Goal: Transaction & Acquisition: Purchase product/service

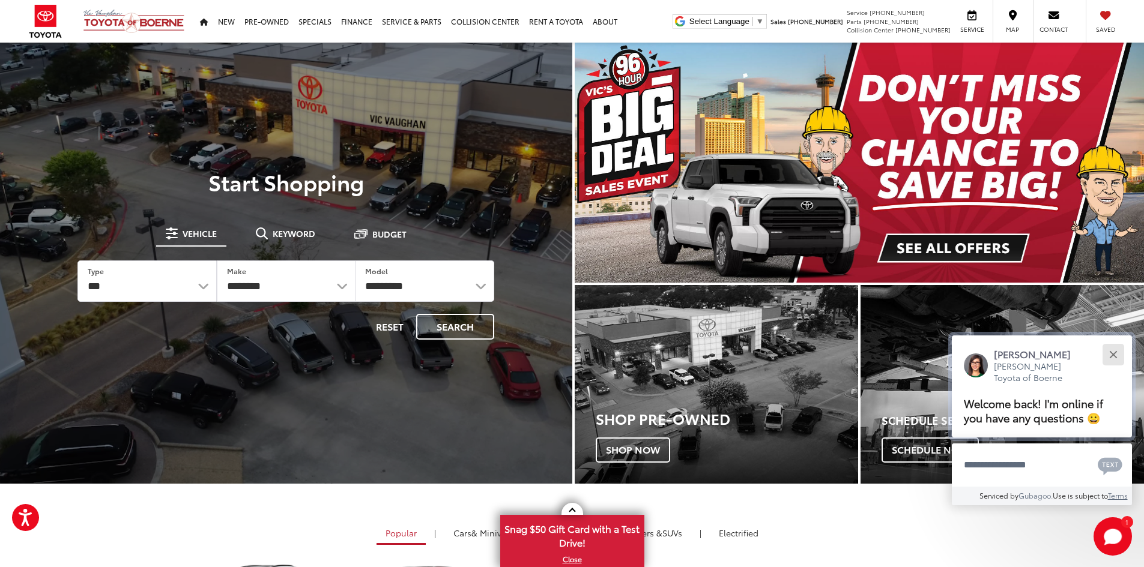
click at [1117, 356] on button "Close" at bounding box center [1113, 355] width 26 height 26
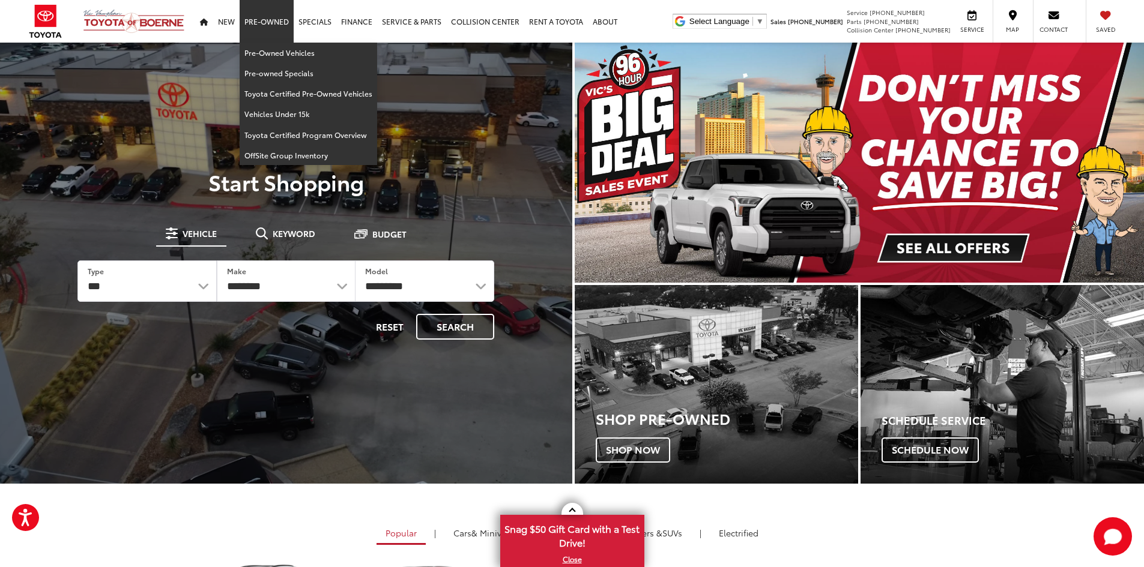
click at [259, 9] on link "Pre-Owned" at bounding box center [267, 21] width 54 height 43
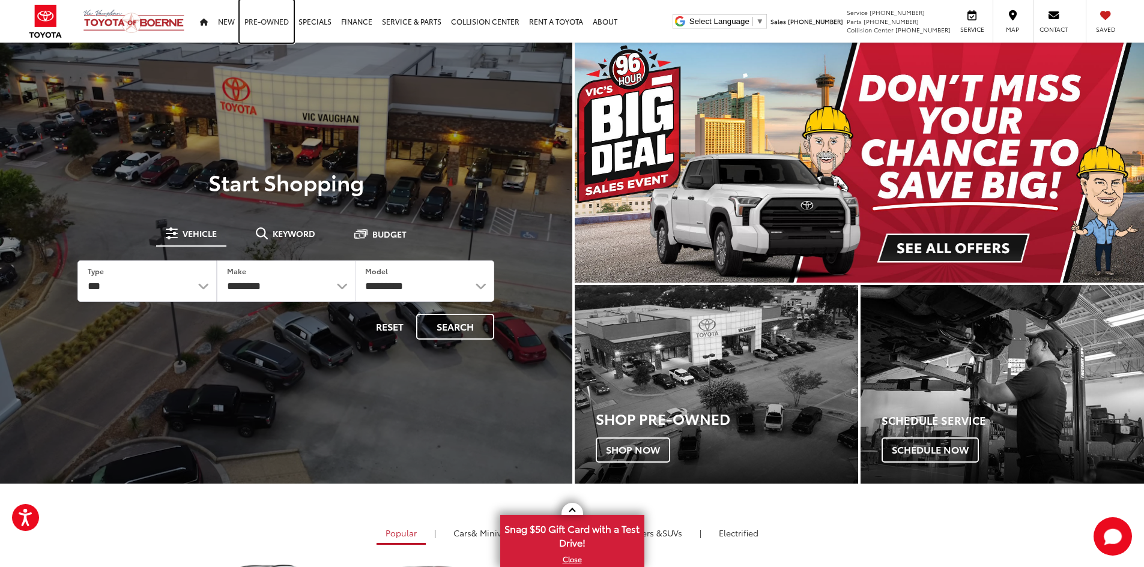
click at [259, 23] on link "Pre-Owned" at bounding box center [267, 21] width 54 height 43
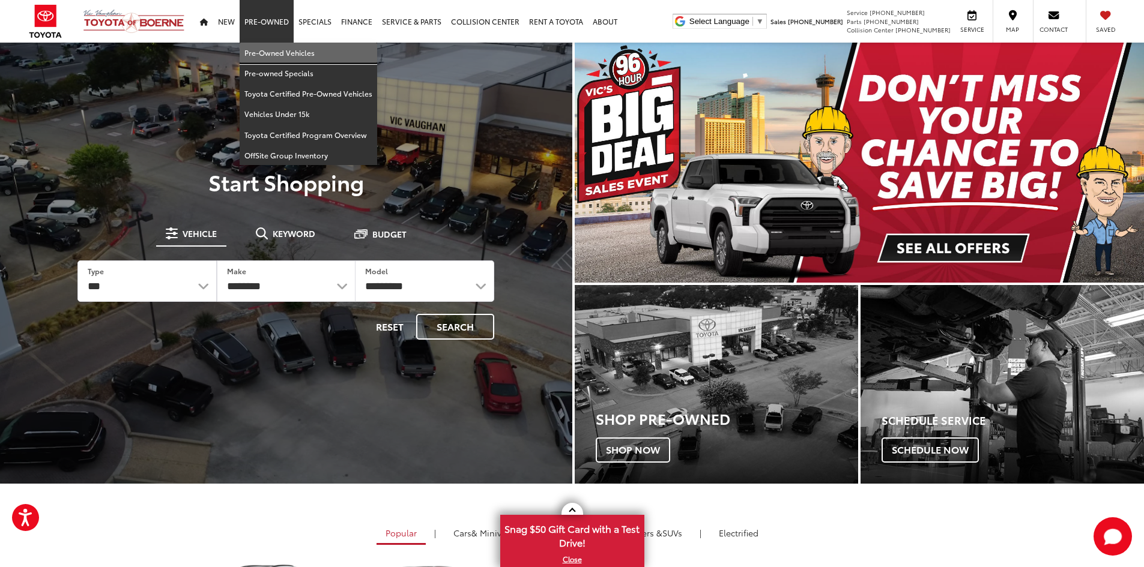
click at [274, 51] on link "Pre-Owned Vehicles" at bounding box center [309, 53] width 138 height 20
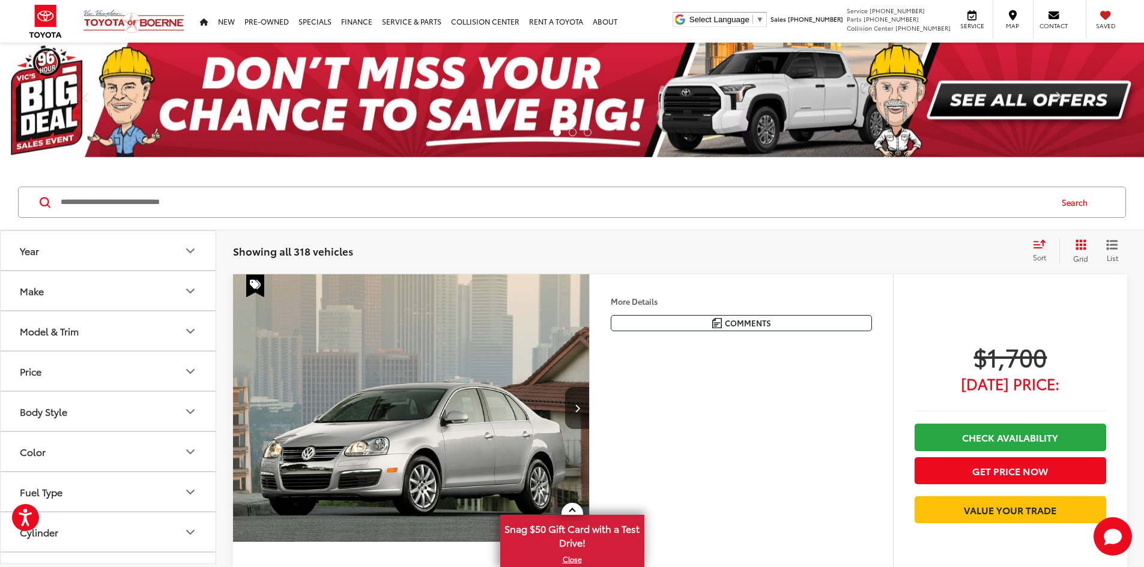
click at [317, 209] on input "Search by Make, Model, or Keyword" at bounding box center [554, 202] width 991 height 29
type input "*"
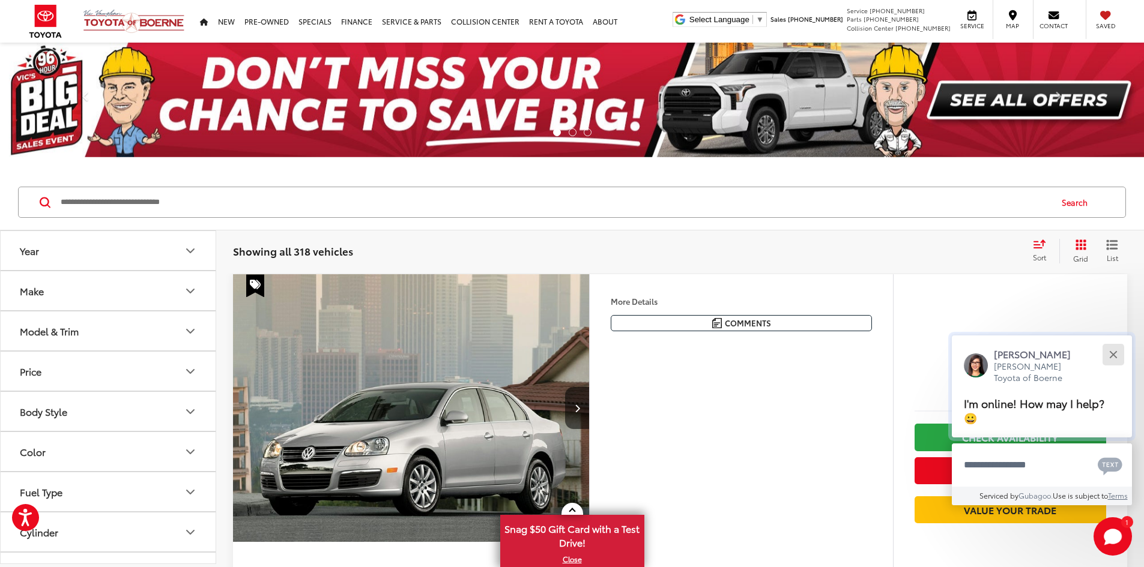
click at [1110, 355] on button "Close" at bounding box center [1113, 355] width 26 height 26
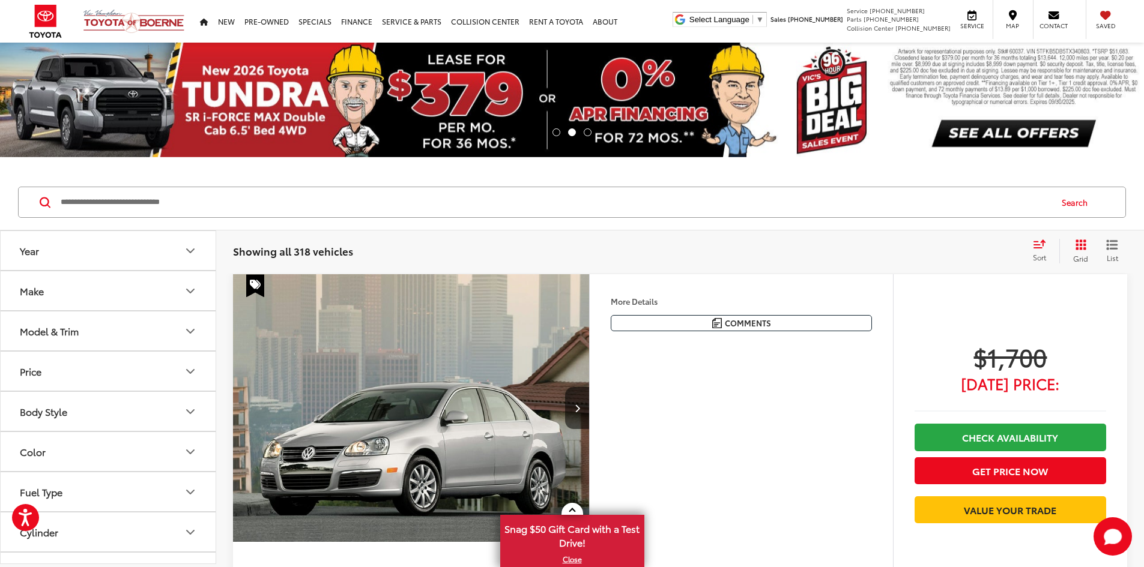
click at [234, 196] on input "Search by Make, Model, or Keyword" at bounding box center [554, 202] width 991 height 29
